Goal: Task Accomplishment & Management: Use online tool/utility

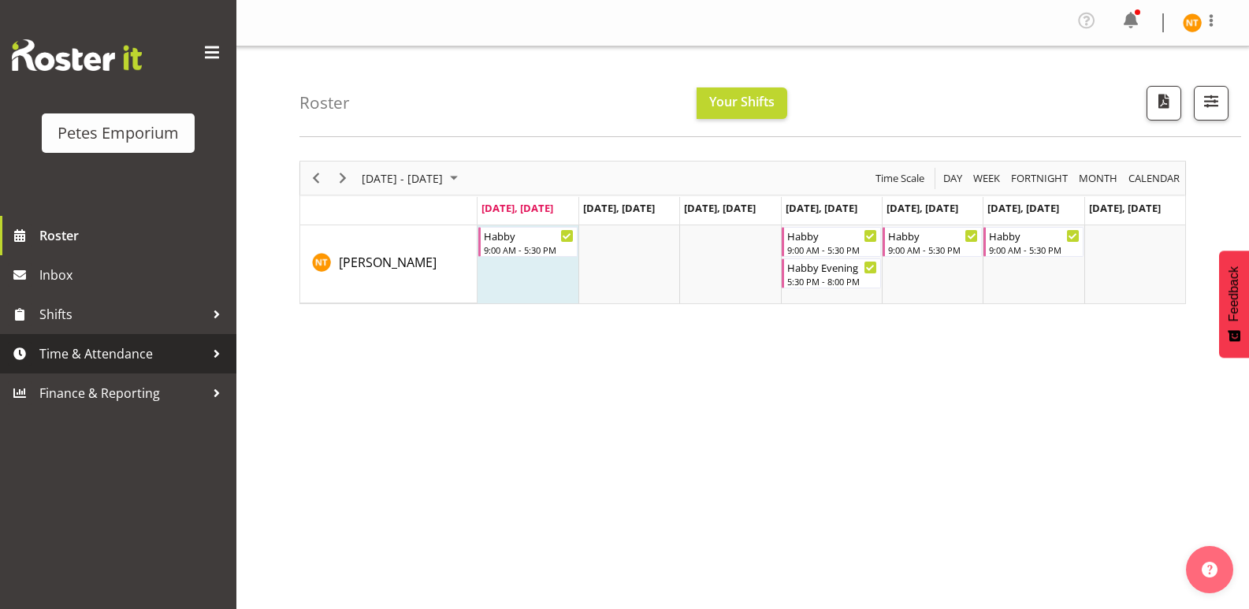
click at [91, 347] on span "Time & Attendance" at bounding box center [121, 354] width 165 height 24
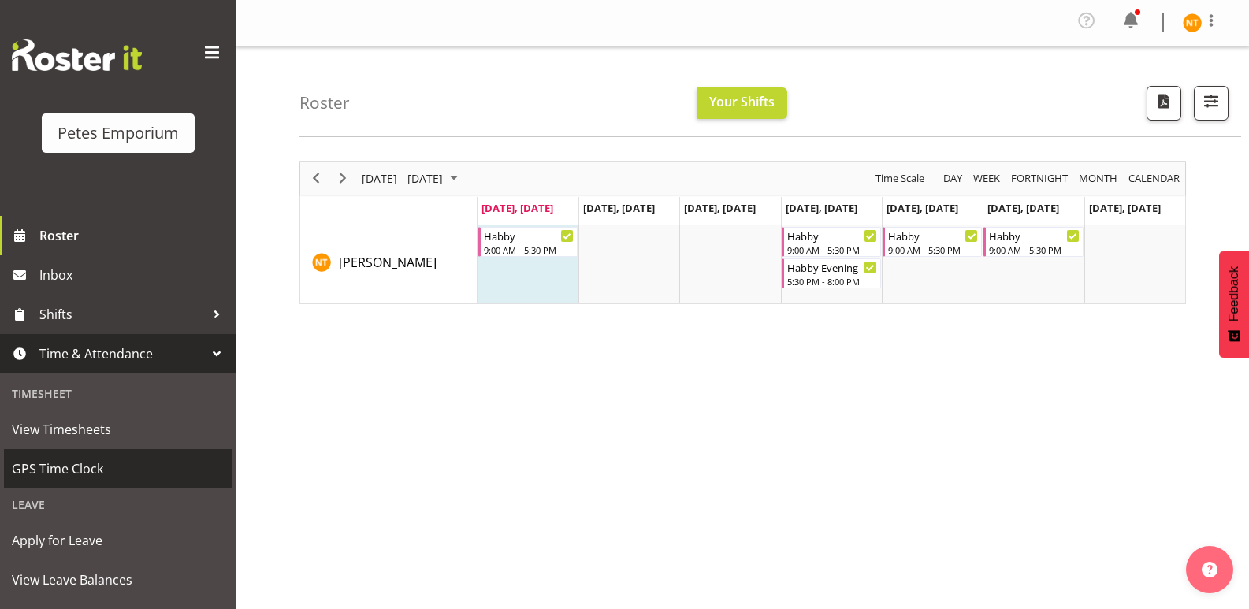
click at [68, 471] on span "GPS Time Clock" at bounding box center [118, 469] width 213 height 24
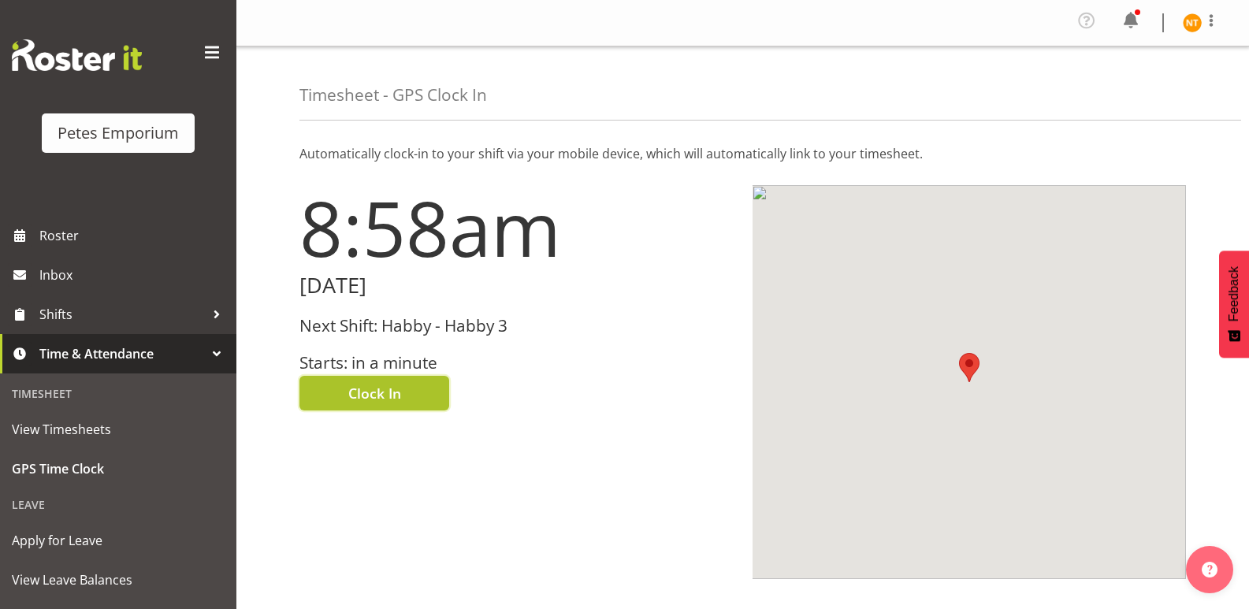
click at [406, 402] on button "Clock In" at bounding box center [374, 393] width 150 height 35
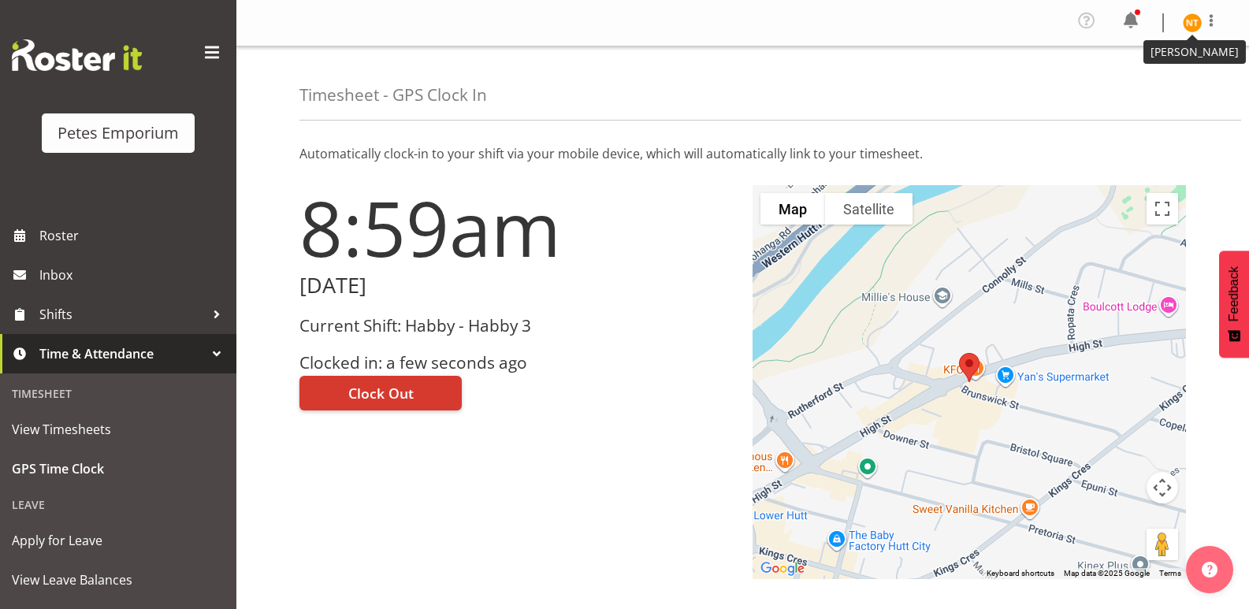
click at [1191, 30] on img at bounding box center [1192, 22] width 19 height 19
click at [1121, 88] on link "Log Out" at bounding box center [1144, 87] width 151 height 28
